Goal: Task Accomplishment & Management: Manage account settings

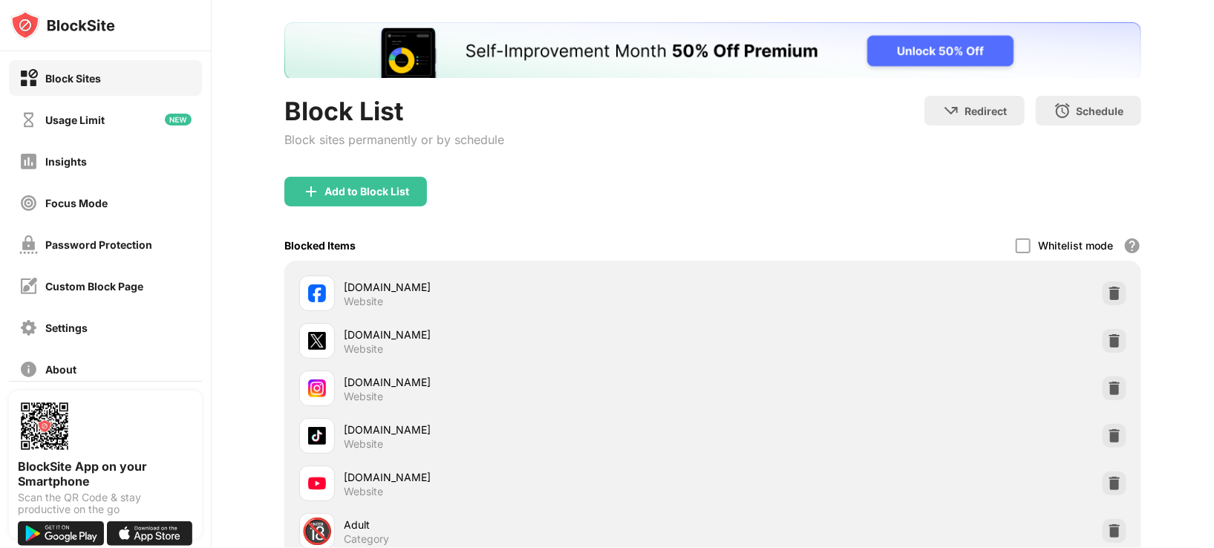
scroll to position [111, 0]
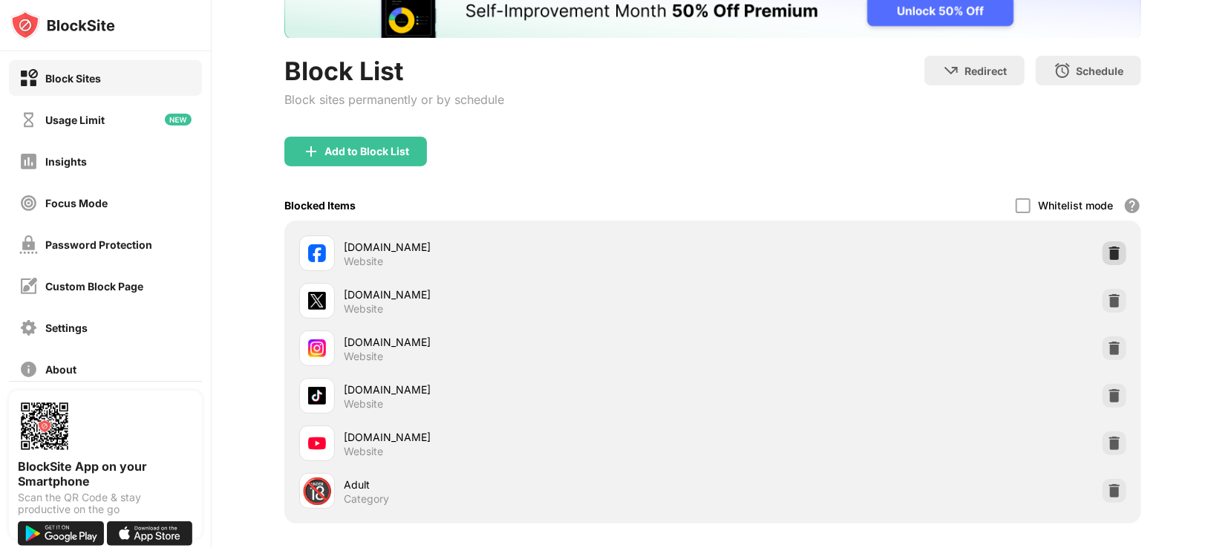
click at [1095, 238] on div "facebook.com Website" at bounding box center [712, 253] width 839 height 48
click at [1107, 246] on img at bounding box center [1114, 253] width 15 height 15
